Goal: Task Accomplishment & Management: Manage account settings

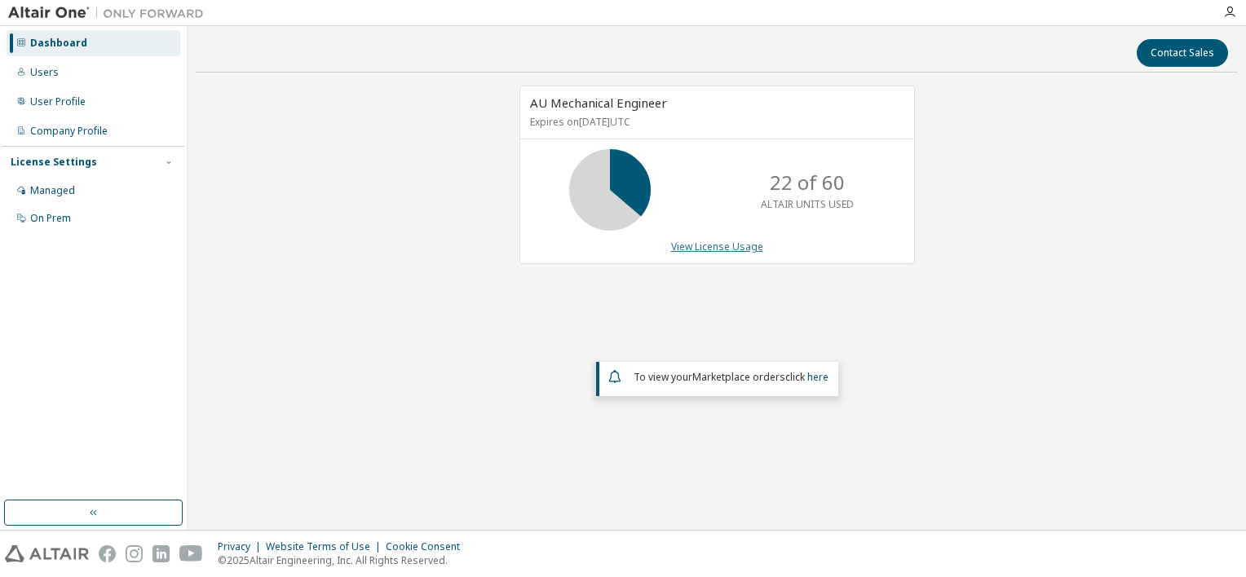
click at [726, 250] on link "View License Usage" at bounding box center [717, 247] width 92 height 14
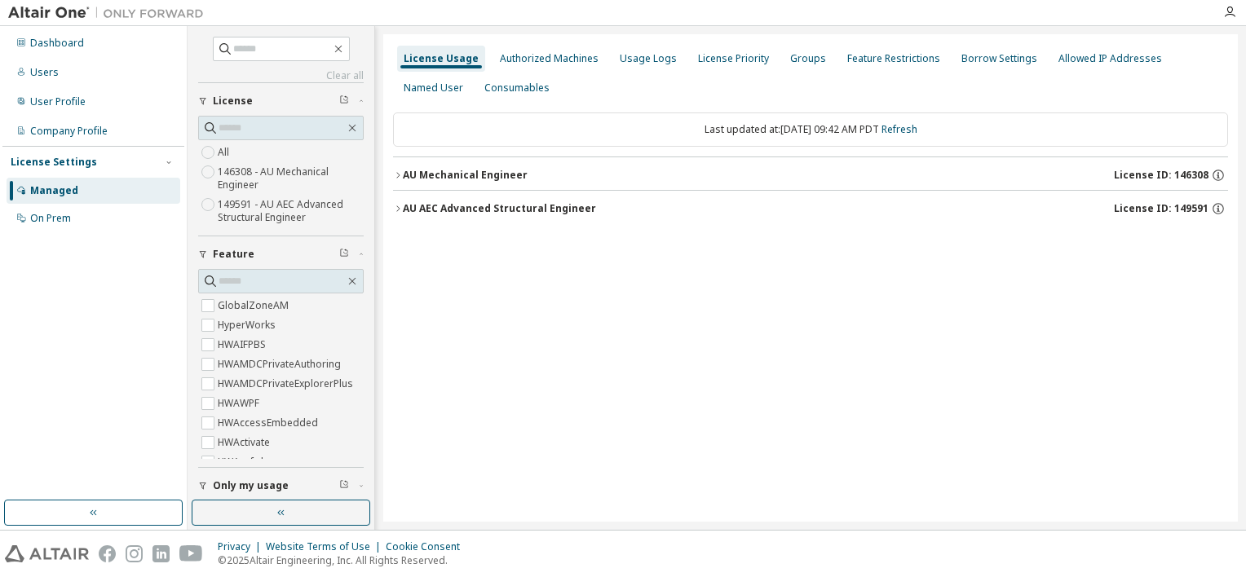
click at [474, 172] on div "AU Mechanical Engineer" at bounding box center [465, 175] width 125 height 13
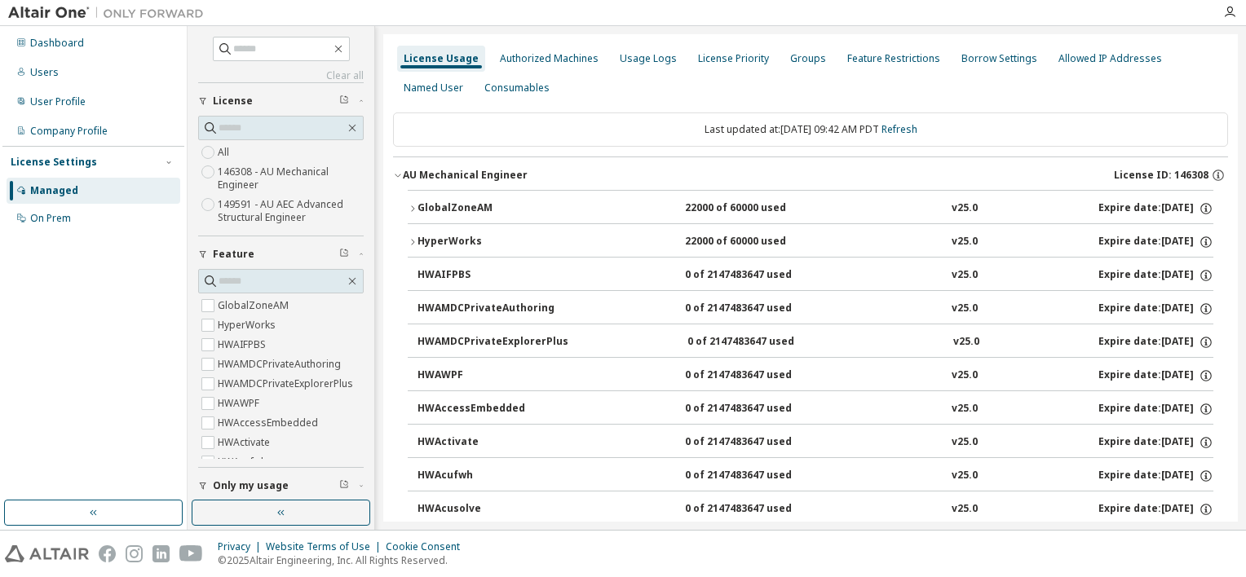
click at [412, 205] on icon "button" at bounding box center [412, 208] width 3 height 6
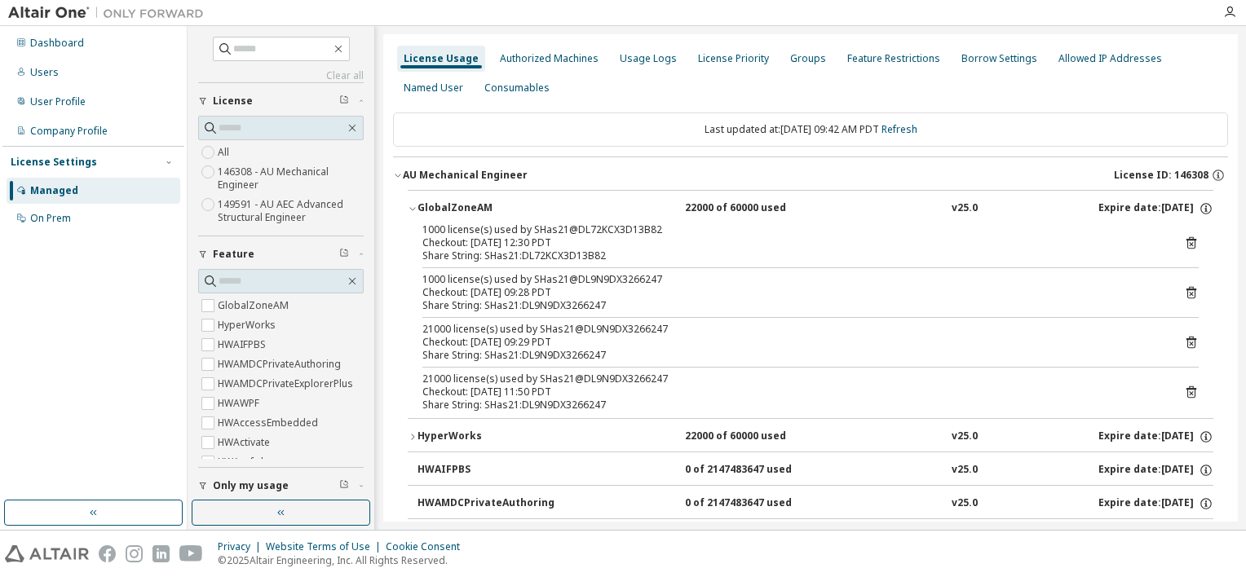
click at [973, 100] on div "License Usage Authorized Machines Usage Logs License Priority Groups Feature Re…" at bounding box center [810, 73] width 835 height 59
click at [1188, 23] on div at bounding box center [712, 12] width 1001 height 25
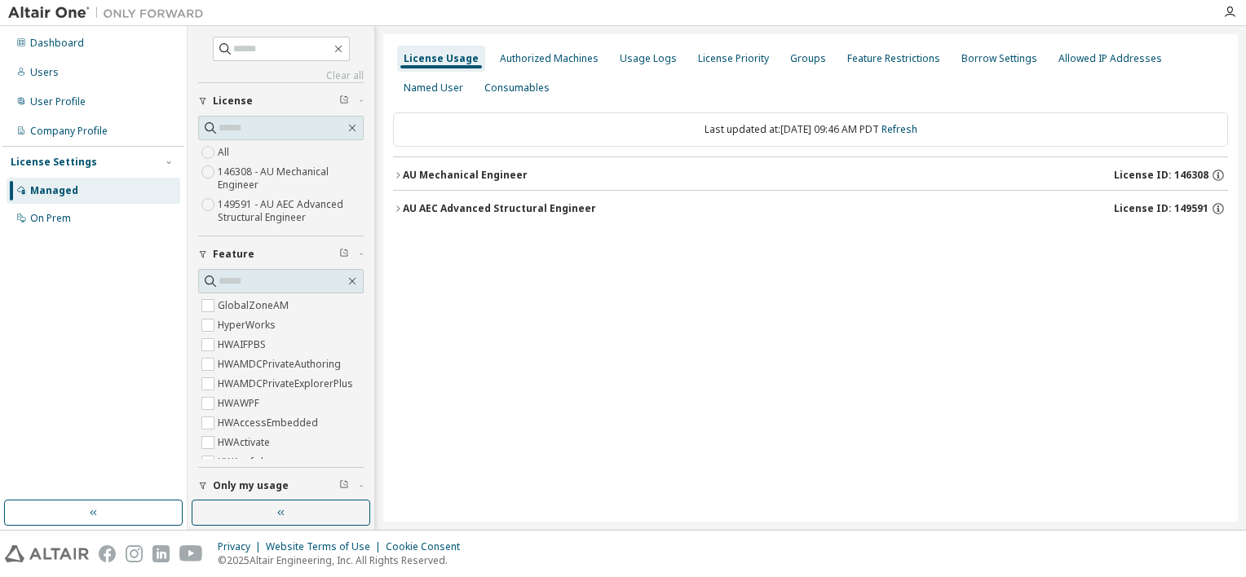
click at [423, 171] on div "AU Mechanical Engineer" at bounding box center [465, 175] width 125 height 13
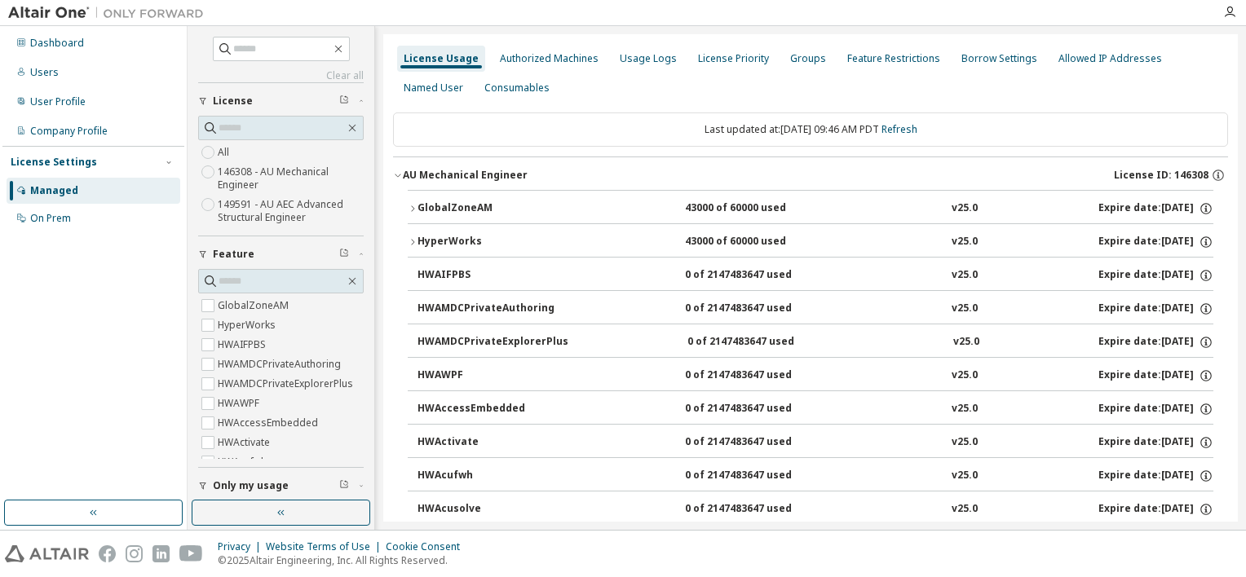
click at [421, 199] on button "GlobalZoneAM 43000 of 60000 used v25.0 Expire date: [DATE]" at bounding box center [810, 209] width 805 height 36
